Goal: Task Accomplishment & Management: Manage account settings

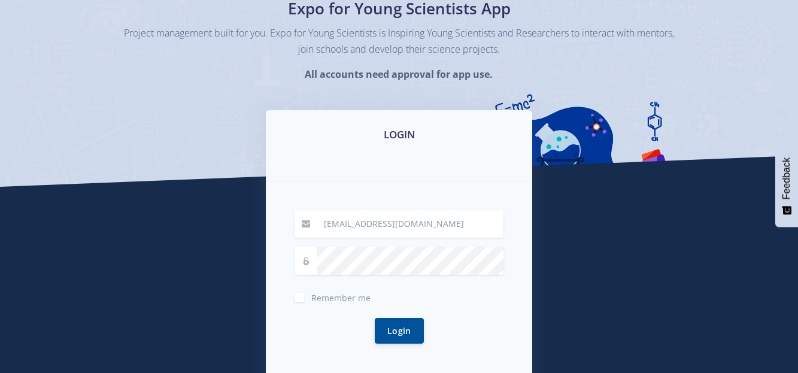
scroll to position [144, 0]
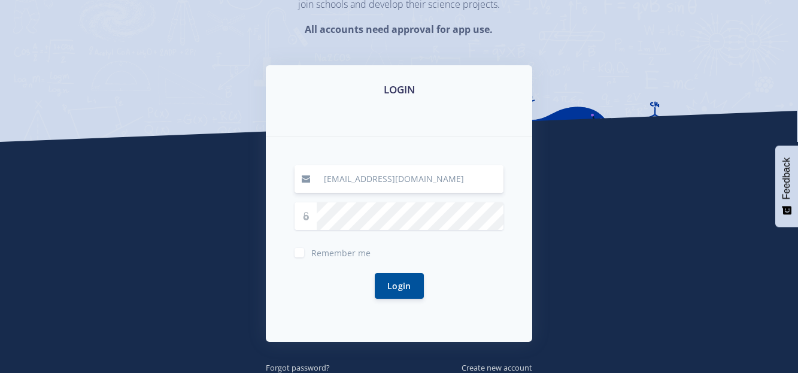
click at [453, 185] on input "[EMAIL_ADDRESS][DOMAIN_NAME]" at bounding box center [410, 179] width 187 height 28
click at [375, 273] on button "Login" at bounding box center [399, 286] width 49 height 26
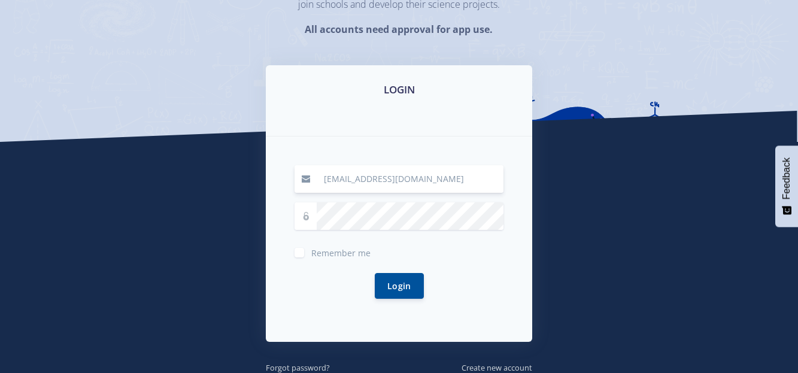
click at [375, 273] on button "Login" at bounding box center [399, 286] width 49 height 26
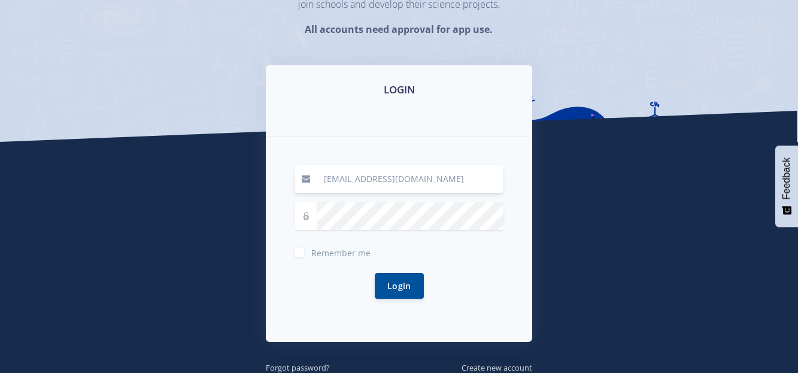
click at [375, 273] on button "Login" at bounding box center [399, 286] width 49 height 26
type input "[EMAIL_ADDRESS][DOMAIN_NAME]"
